Goal: Participate in discussion

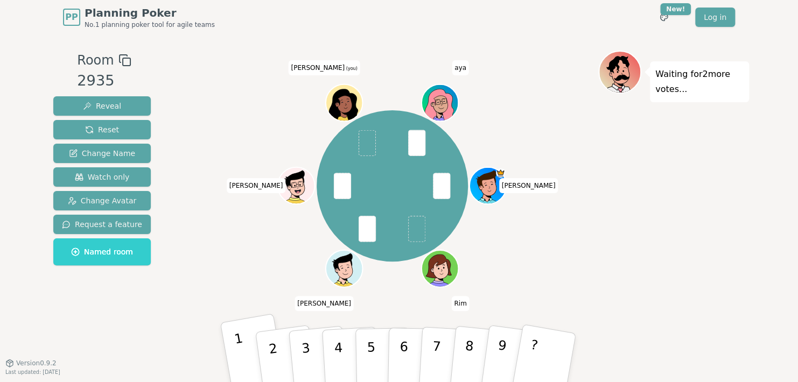
click at [240, 365] on p "1" at bounding box center [242, 360] width 18 height 59
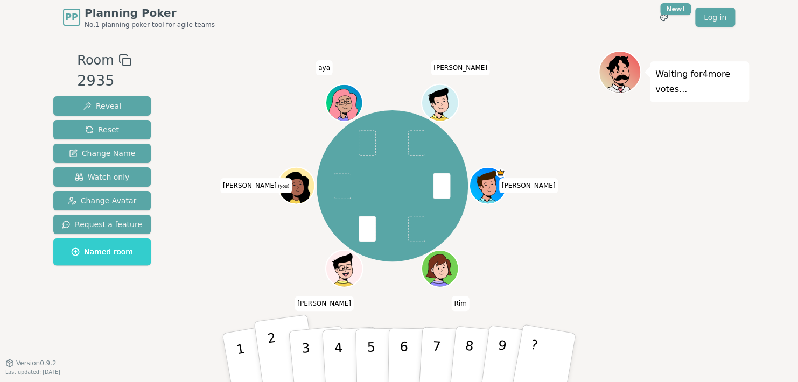
click at [272, 372] on p "2" at bounding box center [275, 359] width 16 height 59
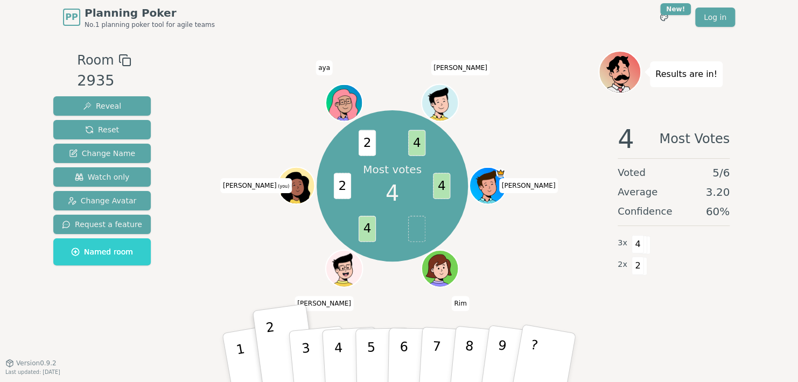
click at [158, 359] on div "Room 2935 Reveal Reset Change Name Watch only Change Avatar Request a feature N…" at bounding box center [399, 198] width 700 height 329
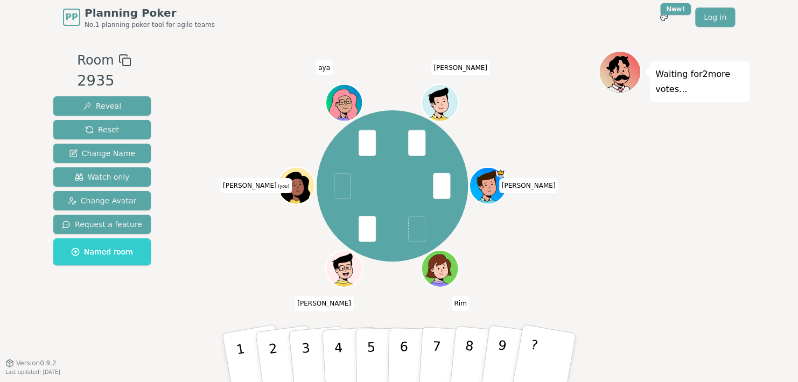
click at [220, 195] on div "[PERSON_NAME] Rim [PERSON_NAME] (you) [PERSON_NAME]" at bounding box center [392, 186] width 412 height 232
click at [270, 358] on p "2" at bounding box center [275, 359] width 16 height 59
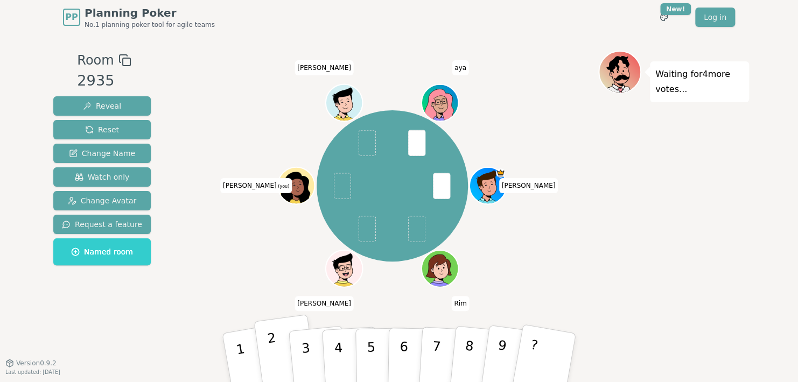
click at [260, 358] on button "2" at bounding box center [286, 358] width 64 height 87
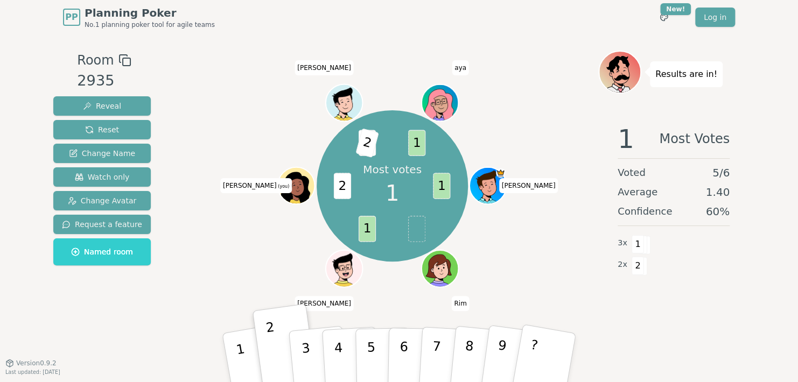
click at [252, 213] on div "Most votes 1 1 1 2 3 2 1 Arthur Rim Majdi Marie Paule (you) abdelaziz aya" at bounding box center [392, 186] width 412 height 232
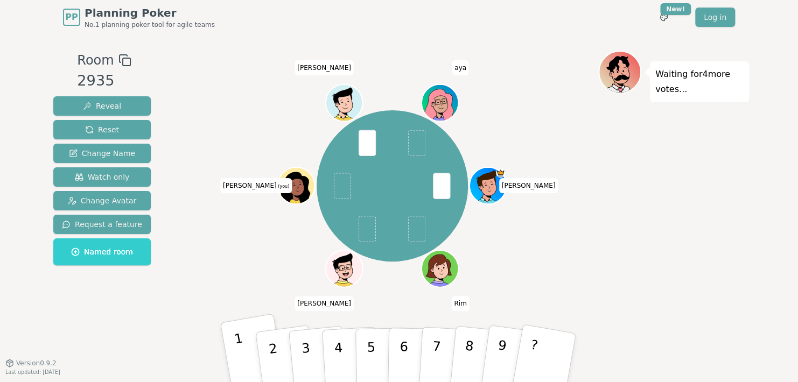
click at [240, 358] on p "1" at bounding box center [242, 360] width 18 height 59
click at [243, 355] on p "1" at bounding box center [242, 360] width 18 height 59
click at [248, 349] on button "1" at bounding box center [253, 357] width 67 height 89
